Goal: Book appointment/travel/reservation

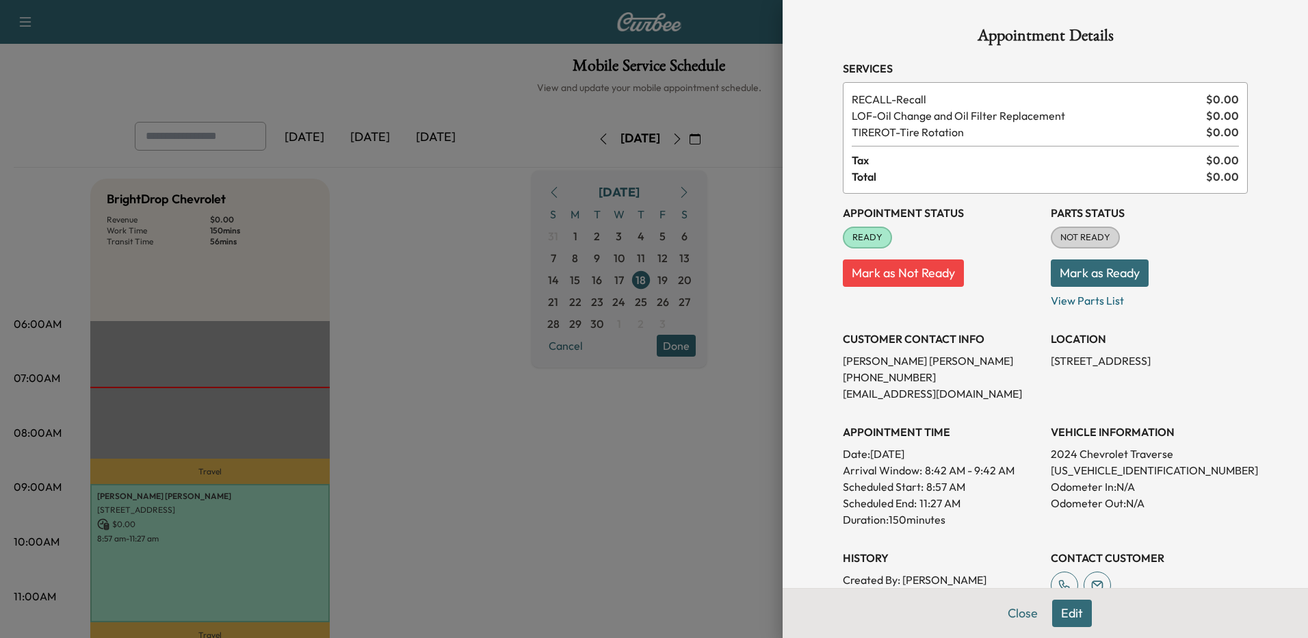
click at [667, 517] on div at bounding box center [654, 319] width 1308 height 638
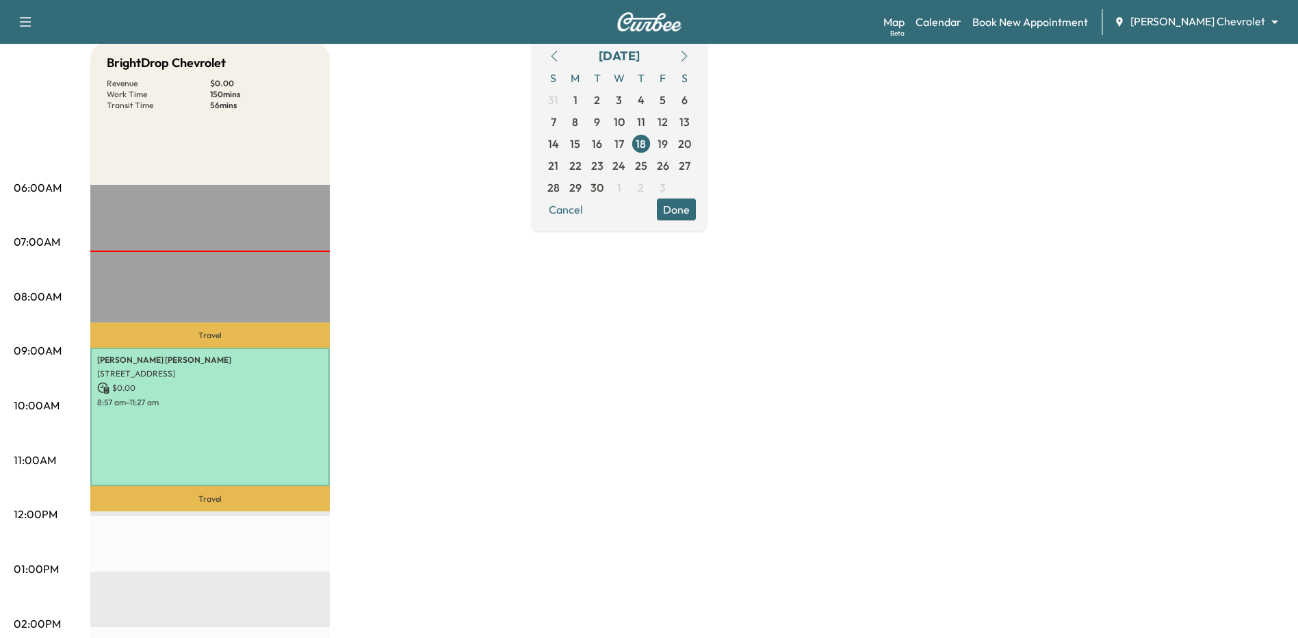
scroll to position [137, 0]
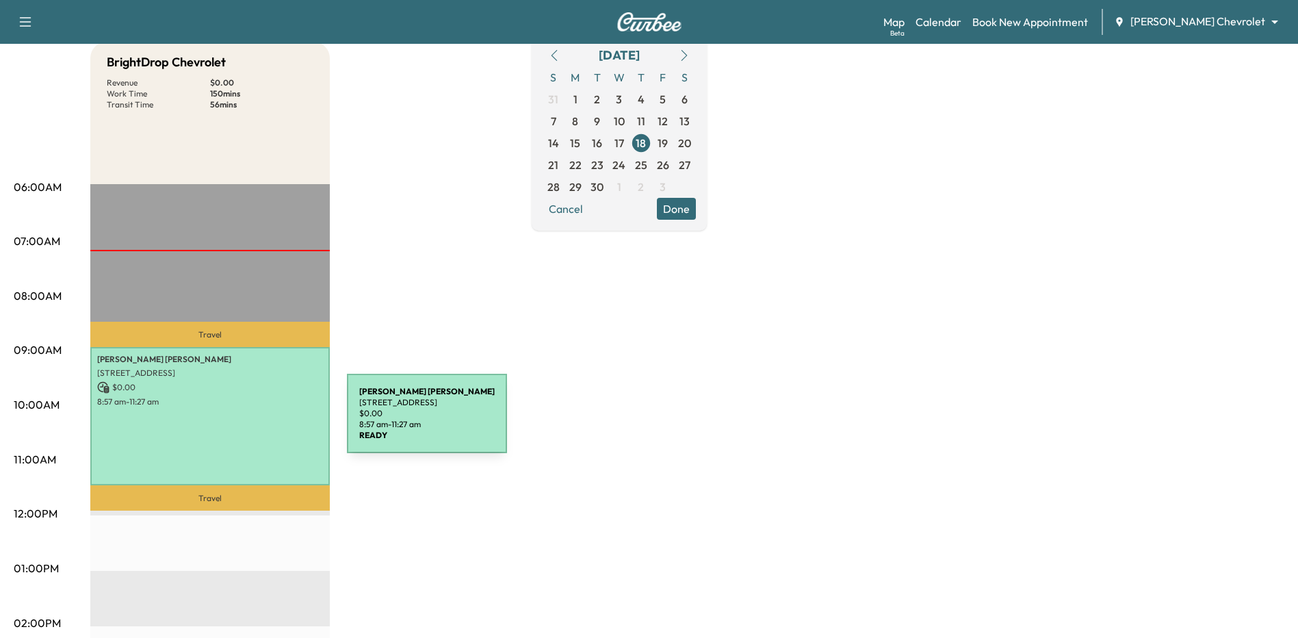
click at [244, 422] on div "[PERSON_NAME] [STREET_ADDRESS] $ 0.00 8:57 am - 11:27 am" at bounding box center [210, 416] width 240 height 138
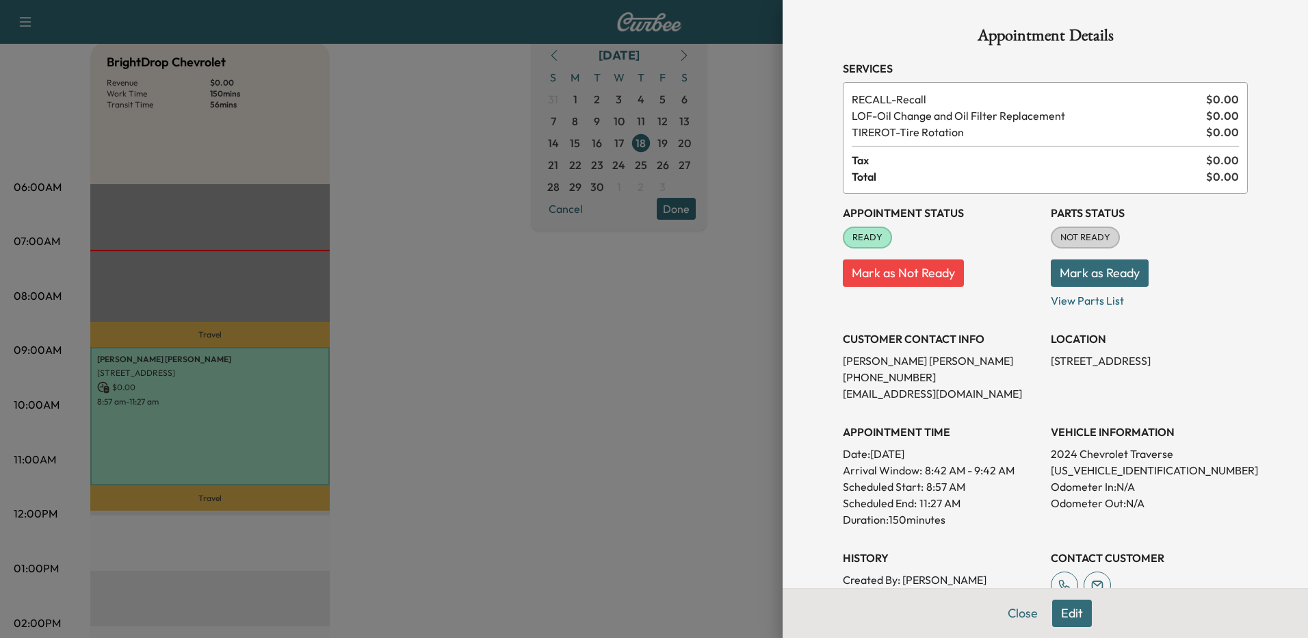
click at [638, 490] on div at bounding box center [654, 319] width 1308 height 638
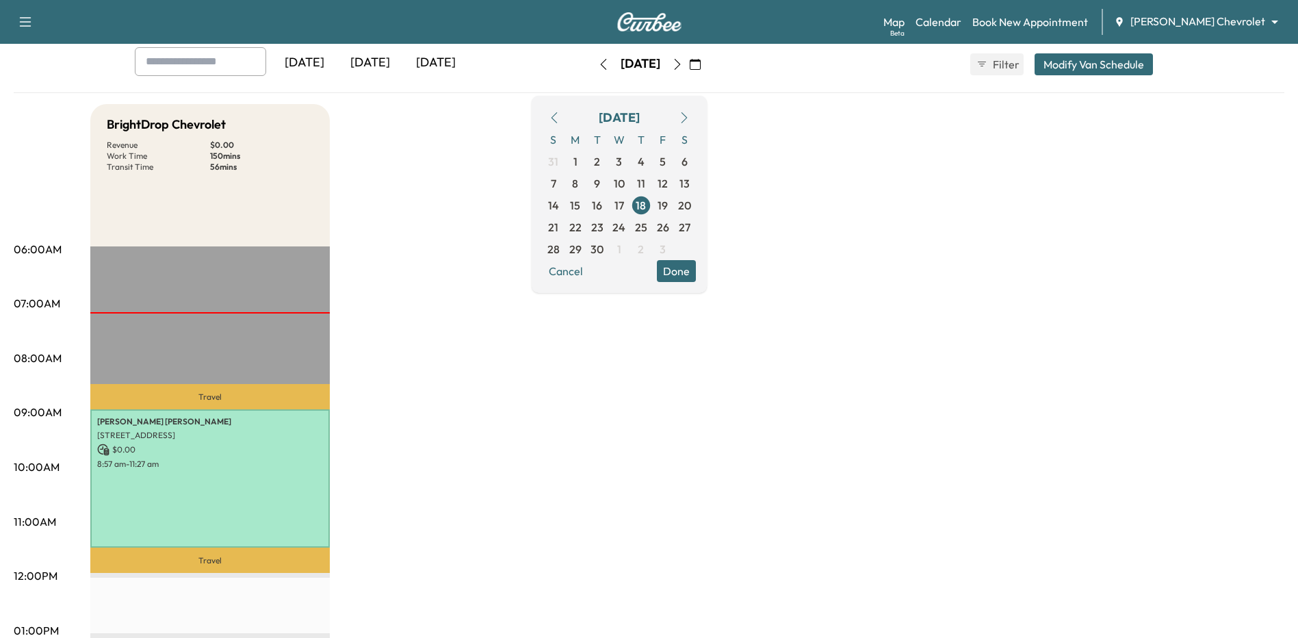
scroll to position [0, 0]
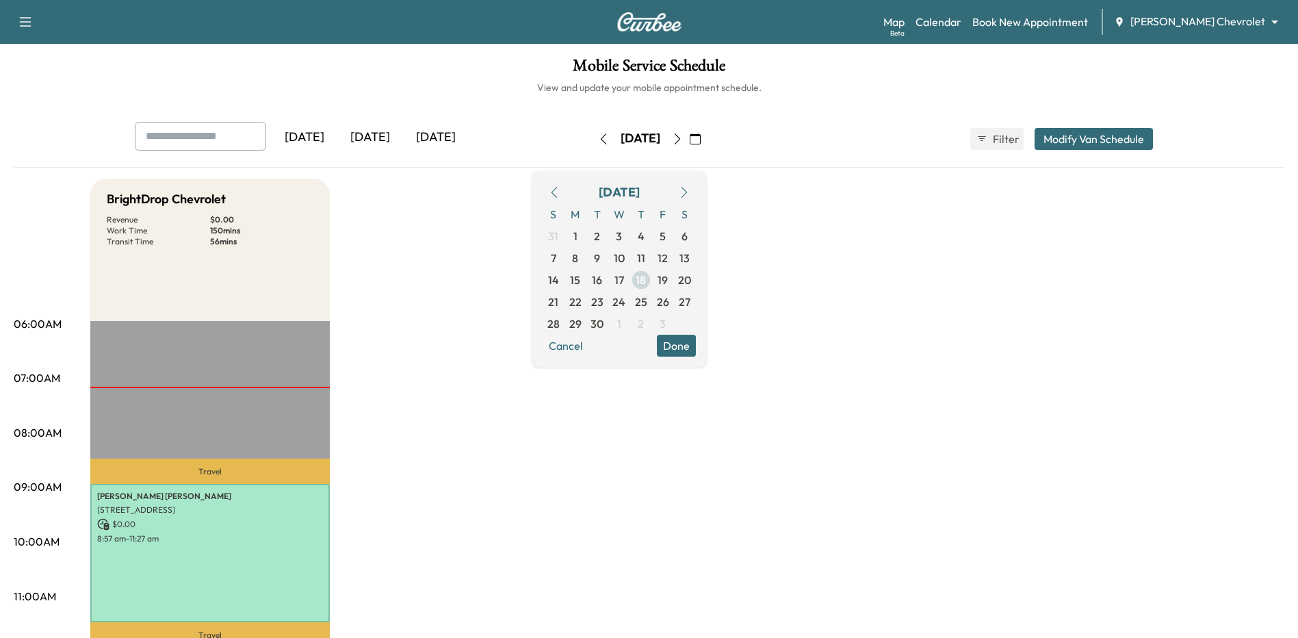
click at [646, 279] on span "18" at bounding box center [641, 280] width 10 height 16
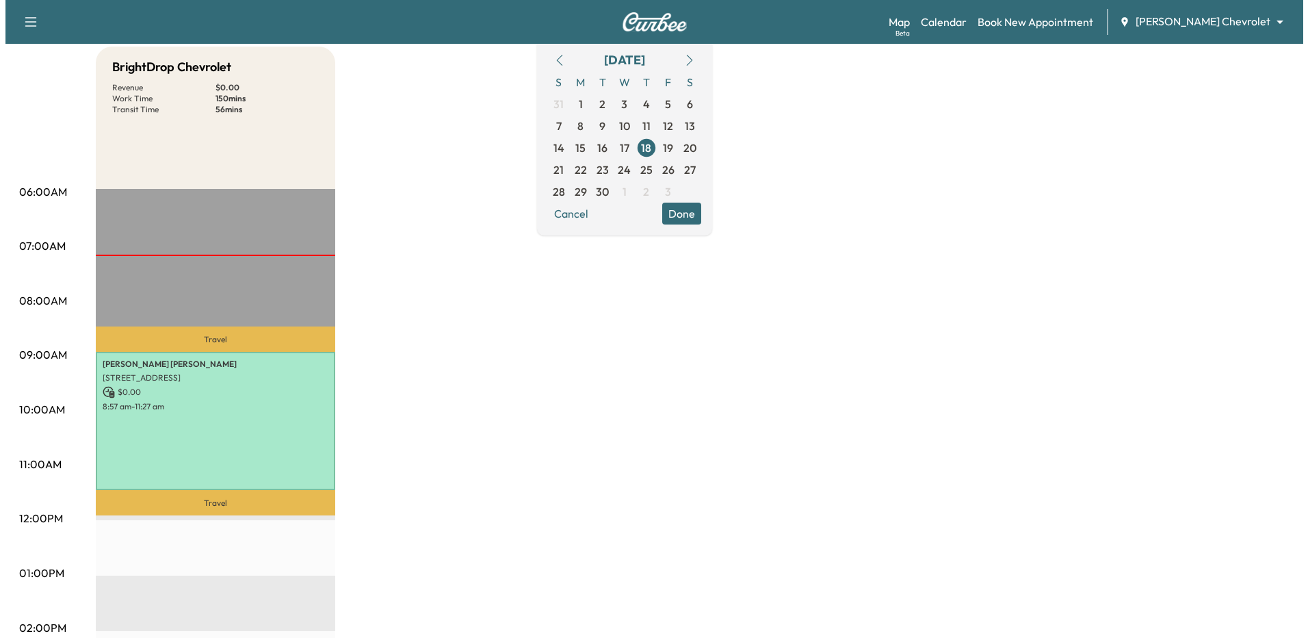
scroll to position [137, 0]
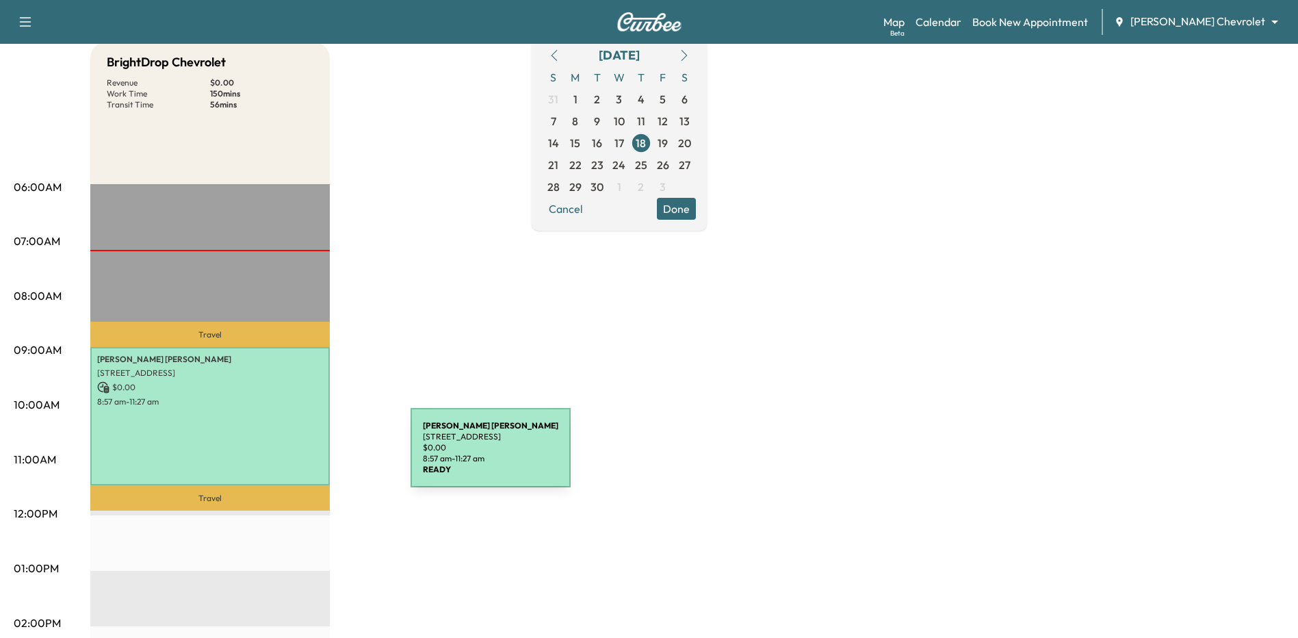
click at [308, 456] on div "[PERSON_NAME] [STREET_ADDRESS] $ 0.00 8:57 am - 11:27 am" at bounding box center [210, 416] width 240 height 138
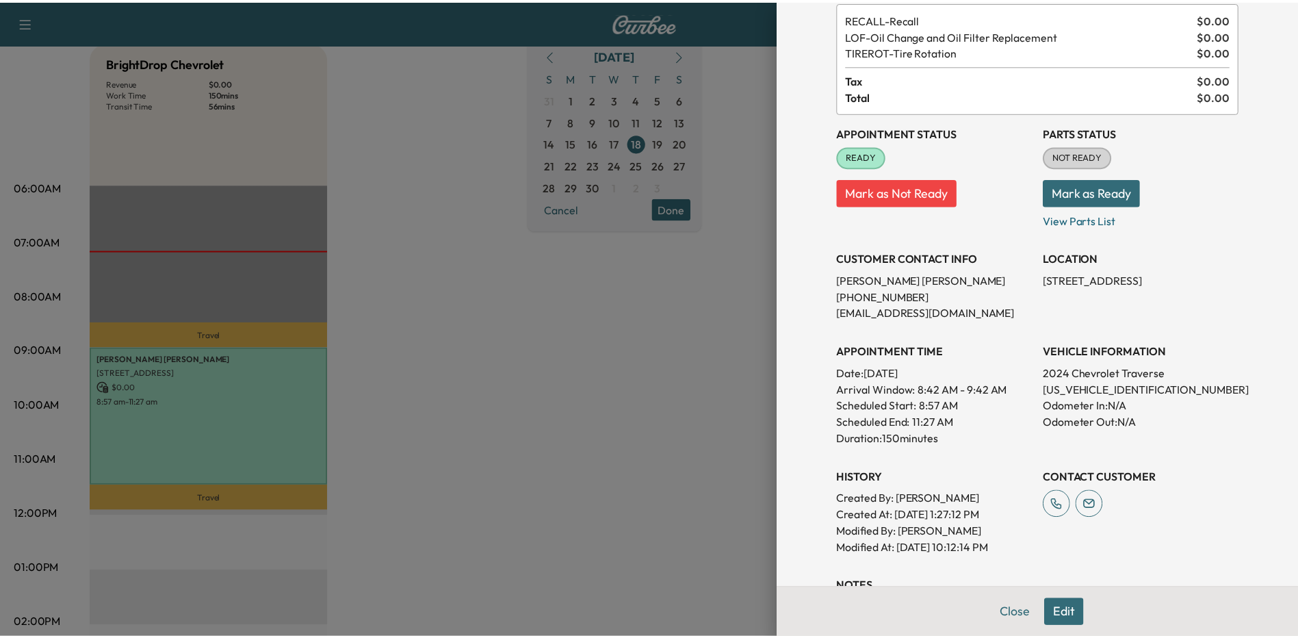
scroll to position [0, 0]
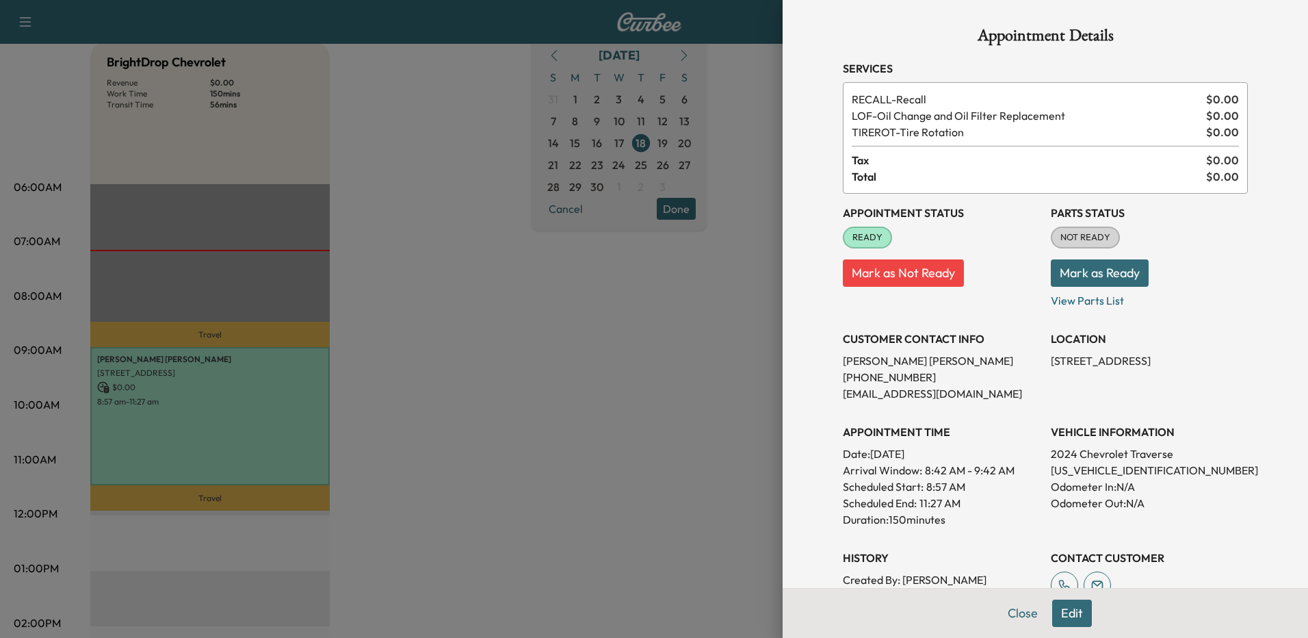
click at [580, 400] on div at bounding box center [654, 319] width 1308 height 638
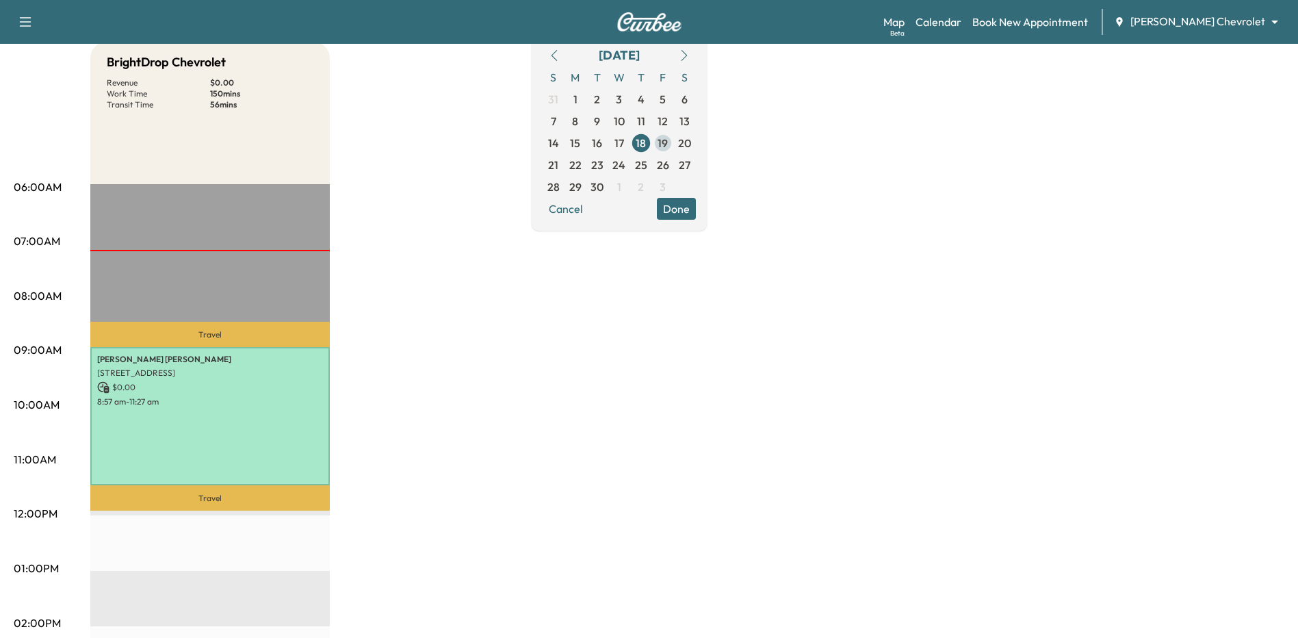
click at [668, 142] on span "19" at bounding box center [663, 143] width 10 height 16
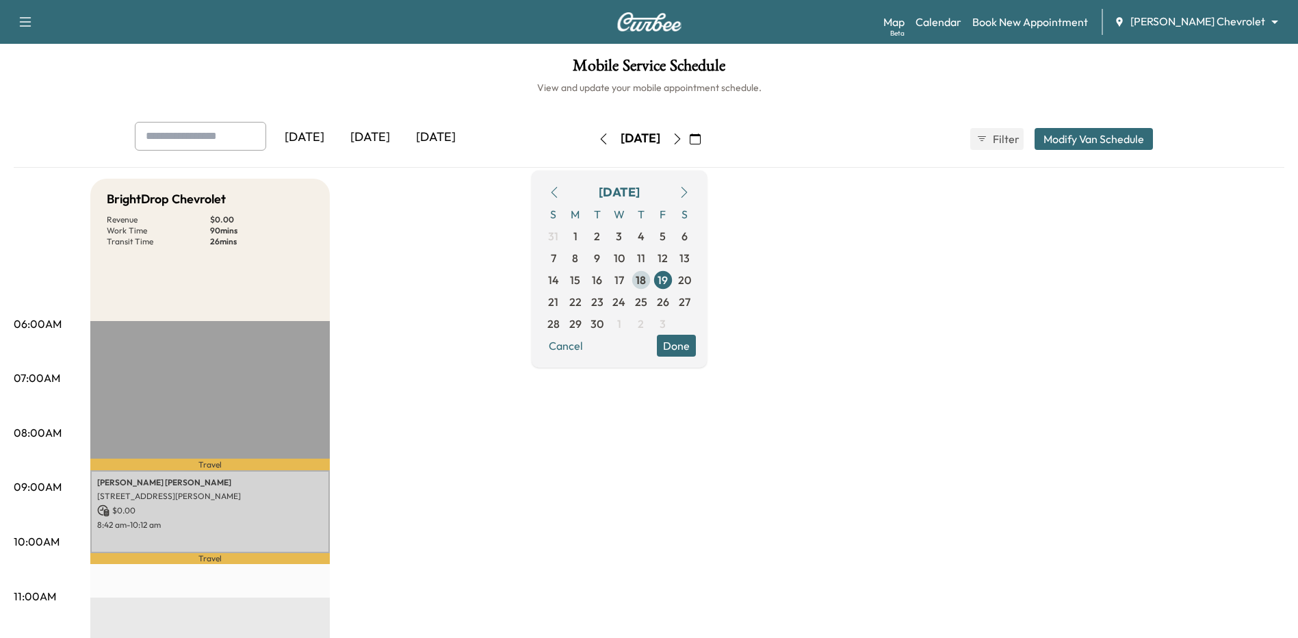
click at [646, 279] on span "18" at bounding box center [641, 280] width 10 height 16
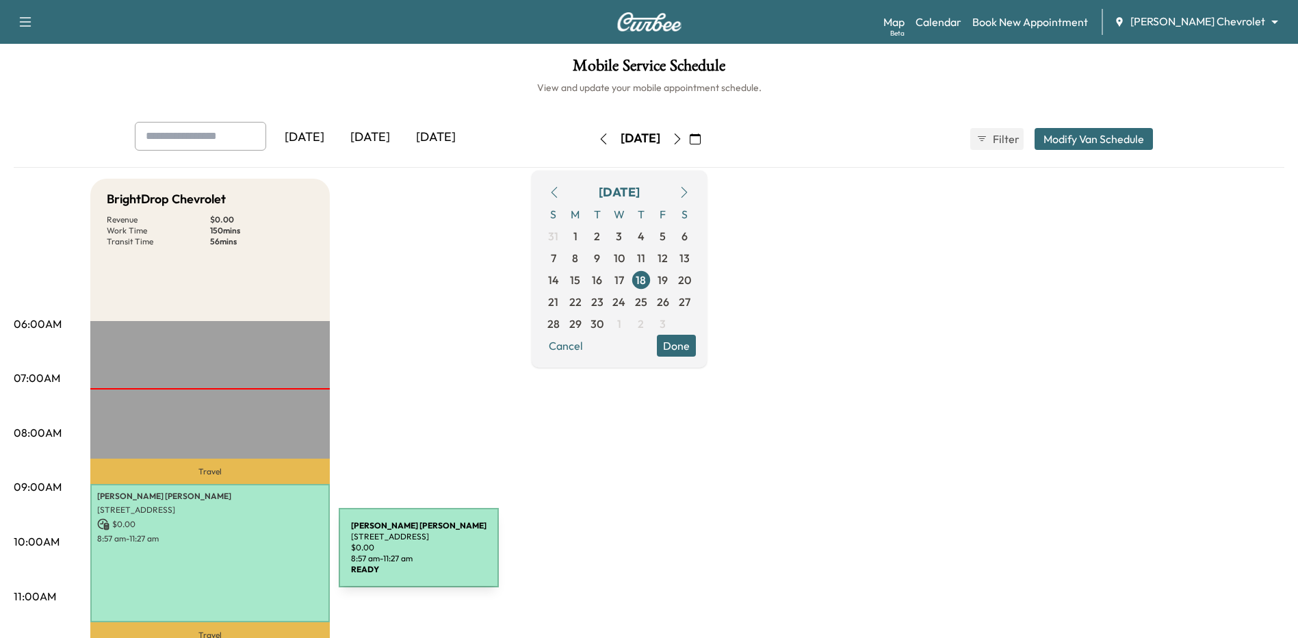
click at [236, 556] on div "[PERSON_NAME] [STREET_ADDRESS] $ 0.00 8:57 am - 11:27 am" at bounding box center [210, 553] width 240 height 138
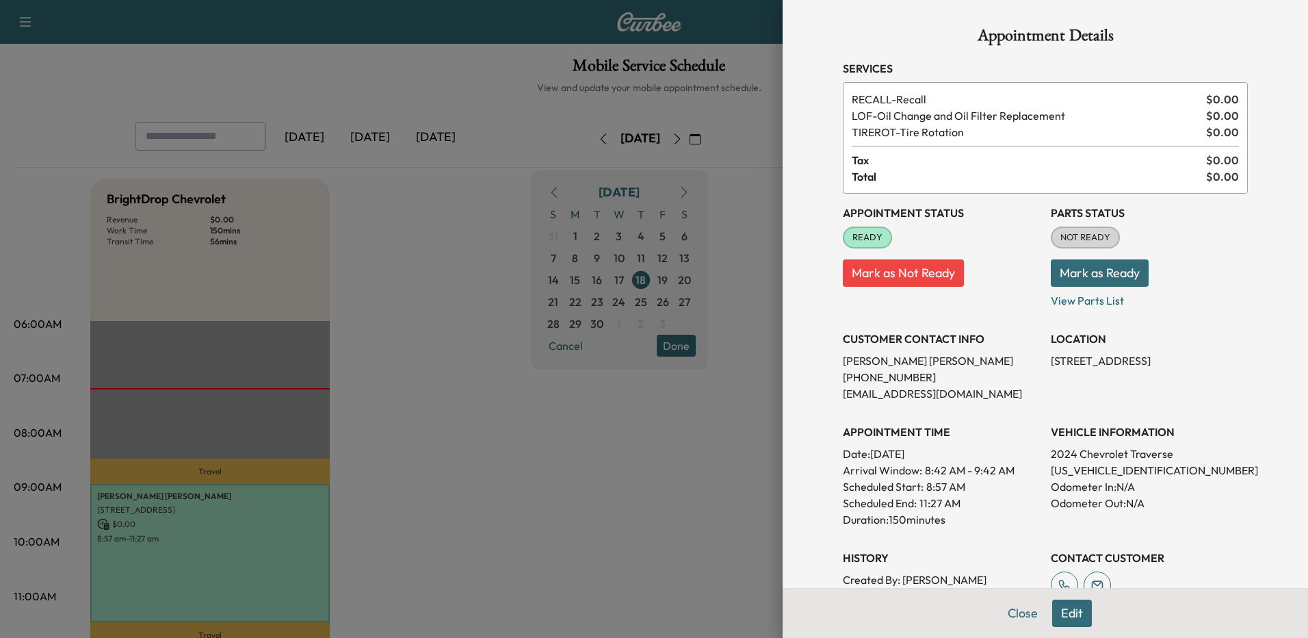
click at [547, 460] on div at bounding box center [654, 319] width 1308 height 638
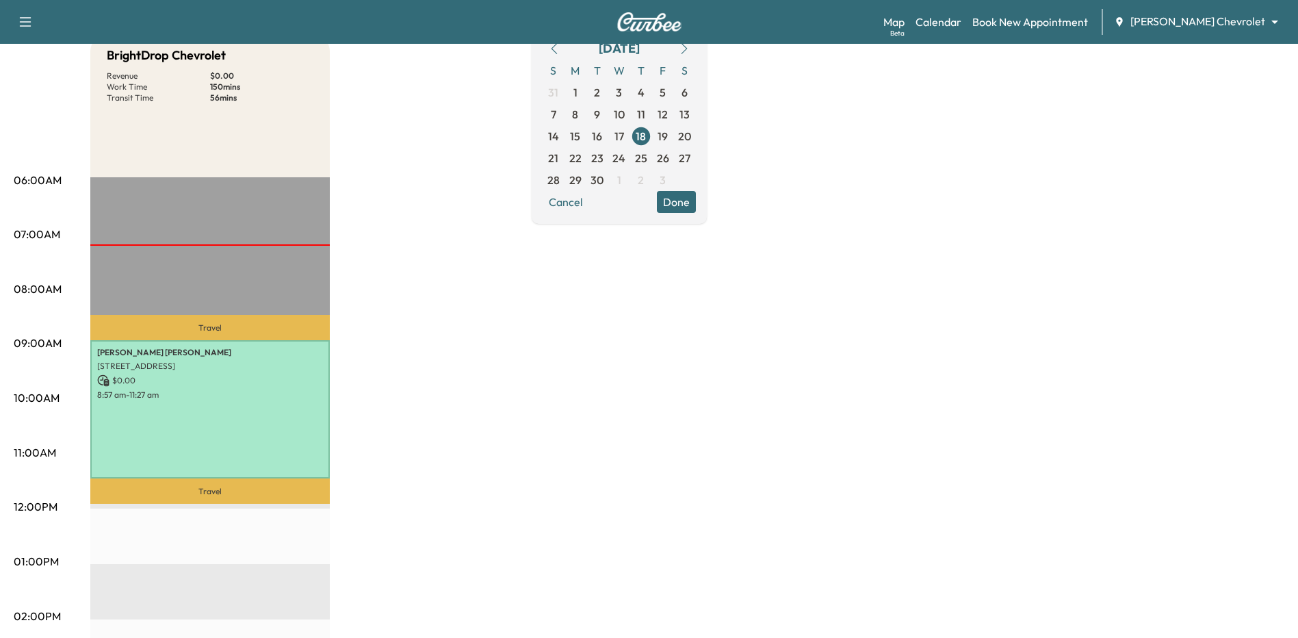
scroll to position [68, 0]
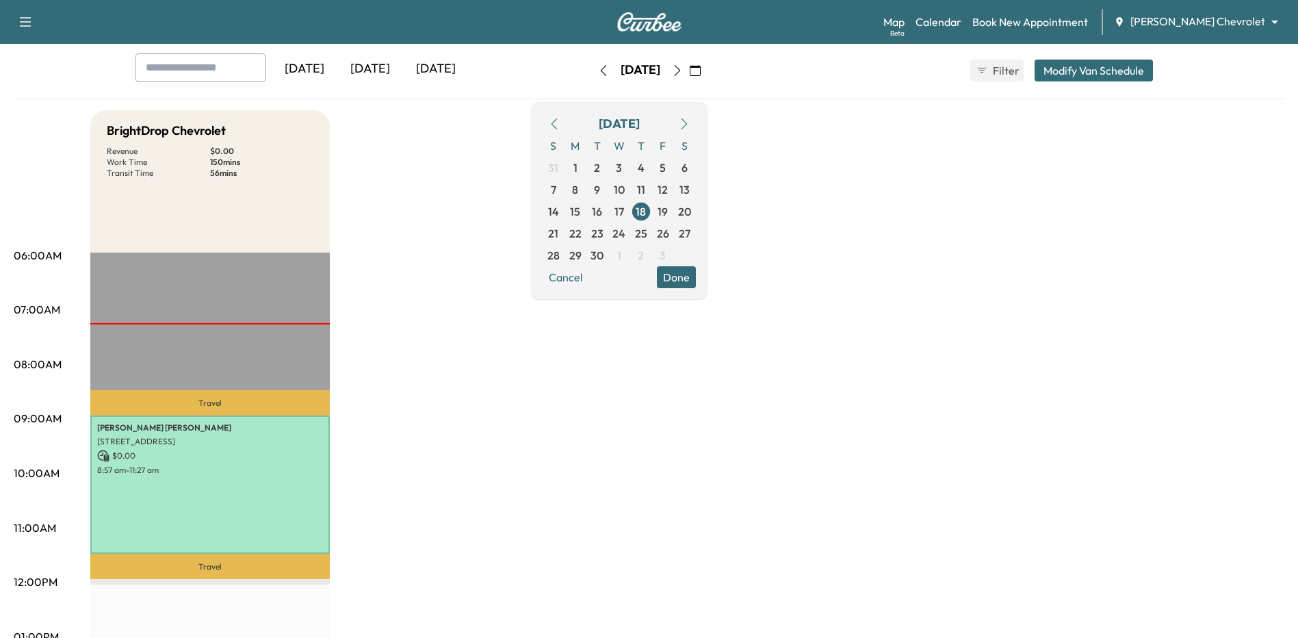
click at [928, 437] on div "BrightDrop Chevrolet Revenue $ 0.00 Work Time 150 mins Transit Time 56 mins Tra…" at bounding box center [687, 623] width 1194 height 1026
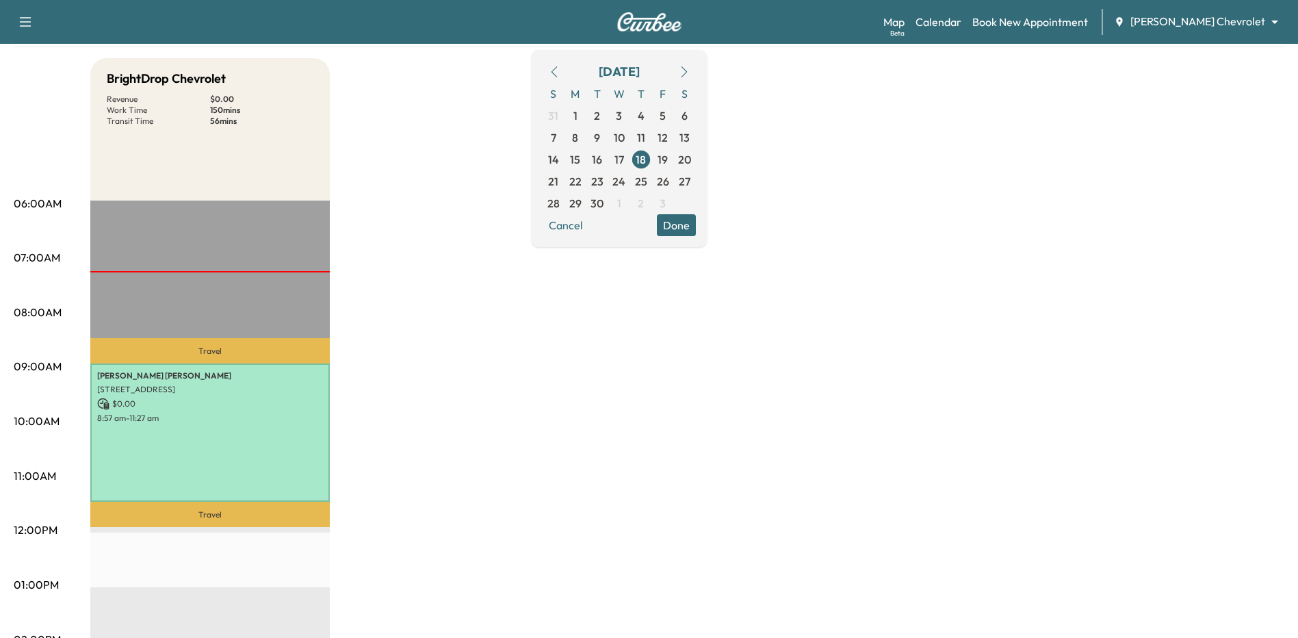
scroll to position [0, 0]
